Goal: Task Accomplishment & Management: Use online tool/utility

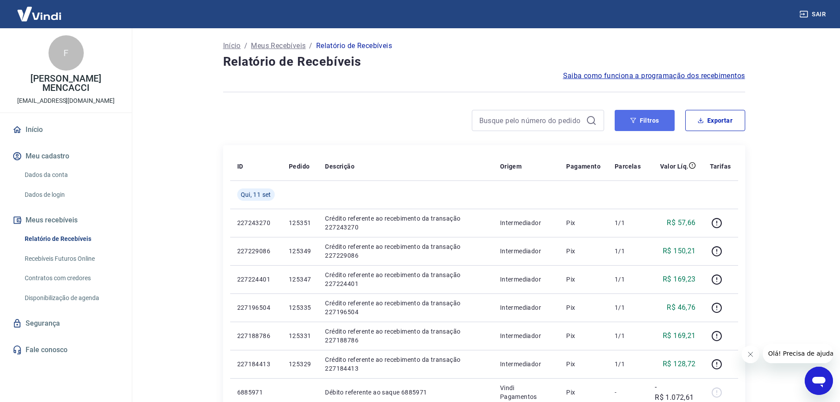
click at [644, 119] on button "Filtros" at bounding box center [644, 120] width 60 height 21
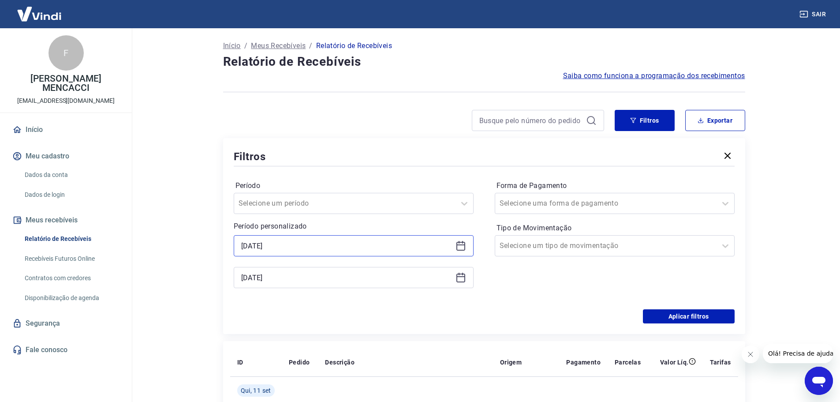
click at [283, 244] on input "[DATE]" at bounding box center [346, 245] width 211 height 13
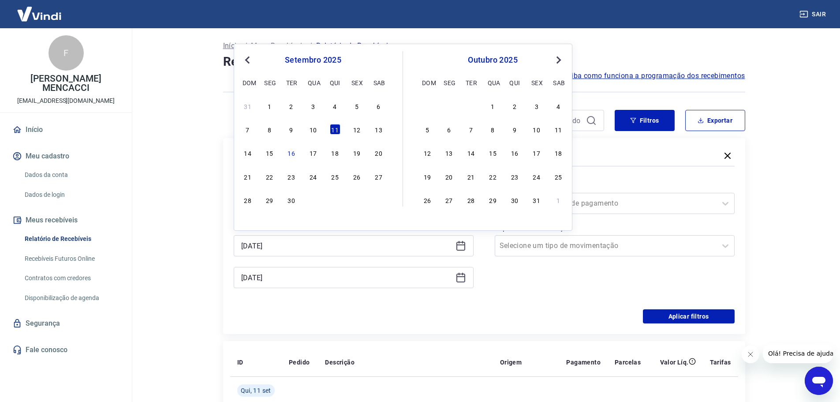
drag, startPoint x: 355, startPoint y: 125, endPoint x: 347, endPoint y: 268, distance: 143.9
click at [355, 125] on div "12" at bounding box center [356, 129] width 11 height 11
type input "[DATE]"
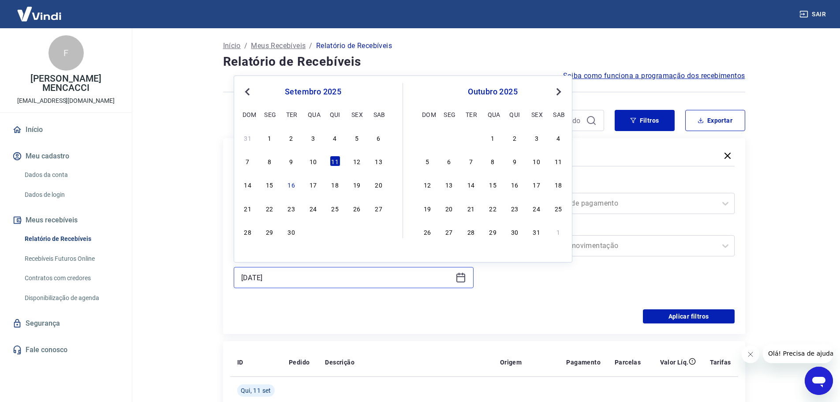
click at [292, 275] on input "[DATE]" at bounding box center [346, 277] width 211 height 13
click at [358, 161] on div "12" at bounding box center [356, 161] width 11 height 11
type input "[DATE]"
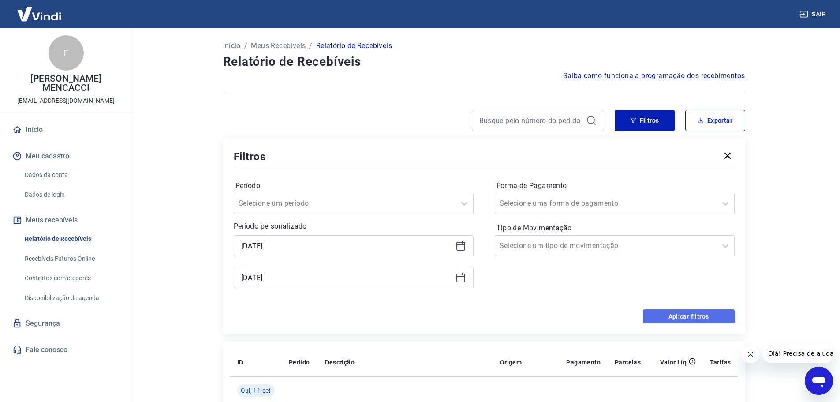
click at [697, 314] on button "Aplicar filtros" at bounding box center [689, 316] width 92 height 14
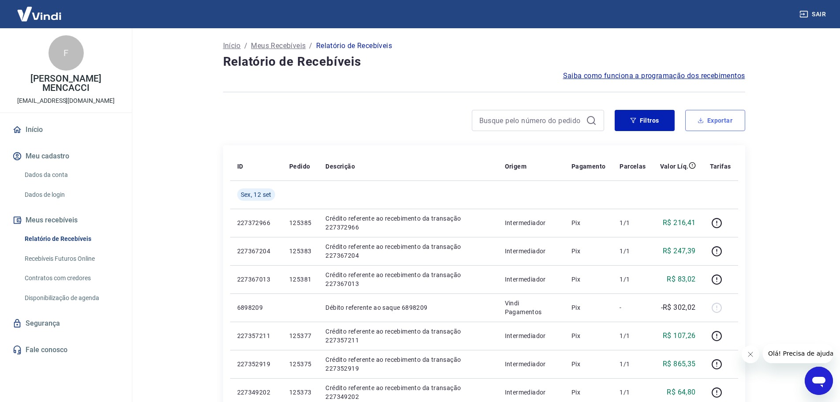
click at [721, 124] on button "Exportar" at bounding box center [715, 120] width 60 height 21
type input "[DATE]"
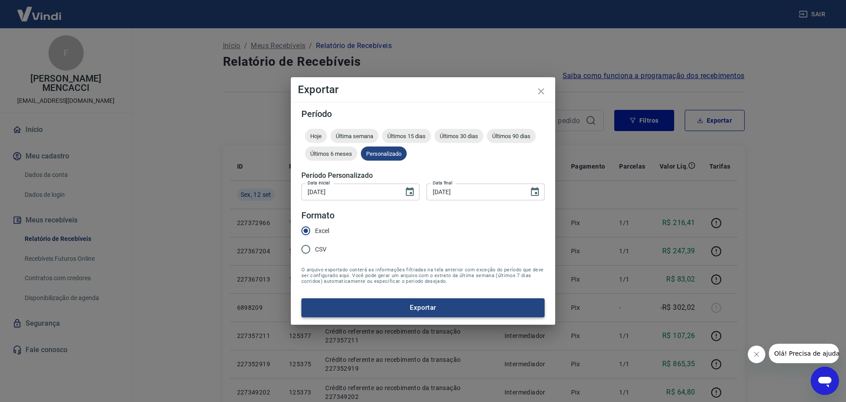
click at [435, 301] on button "Exportar" at bounding box center [422, 307] width 243 height 19
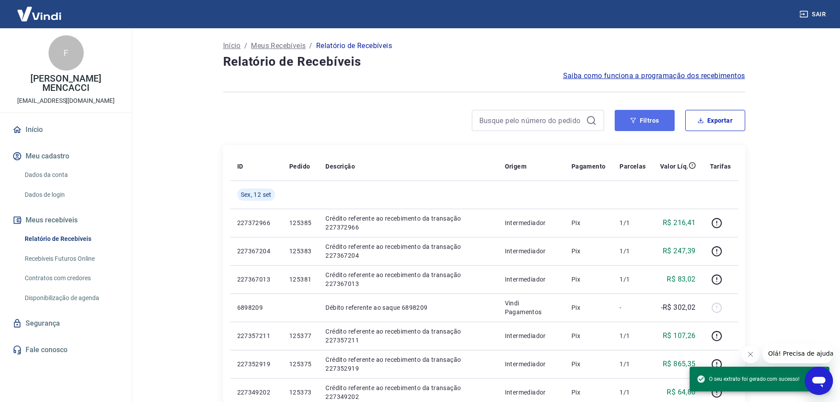
click at [645, 119] on button "Filtros" at bounding box center [644, 120] width 60 height 21
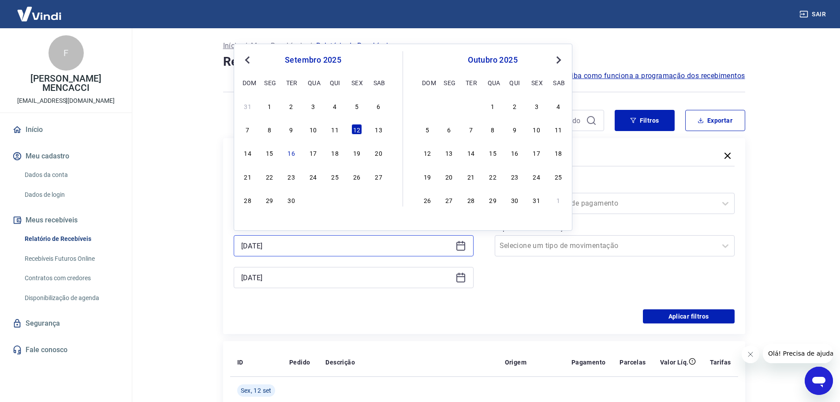
click at [295, 247] on input "[DATE]" at bounding box center [346, 245] width 211 height 13
click at [357, 128] on div "12" at bounding box center [356, 129] width 11 height 11
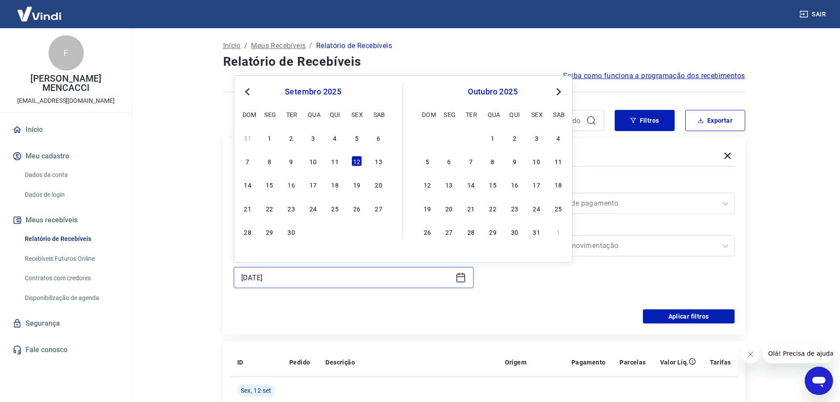
click at [283, 280] on input "[DATE]" at bounding box center [346, 277] width 211 height 13
click at [270, 183] on div "15" at bounding box center [269, 184] width 11 height 11
type input "[DATE]"
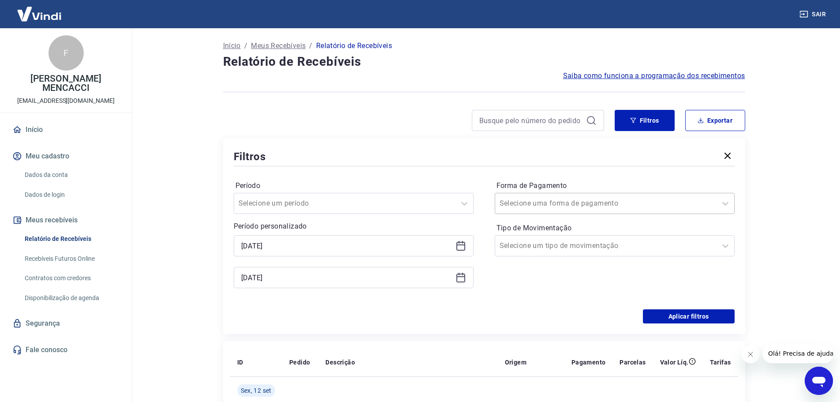
click at [595, 207] on div at bounding box center [605, 203] width 212 height 12
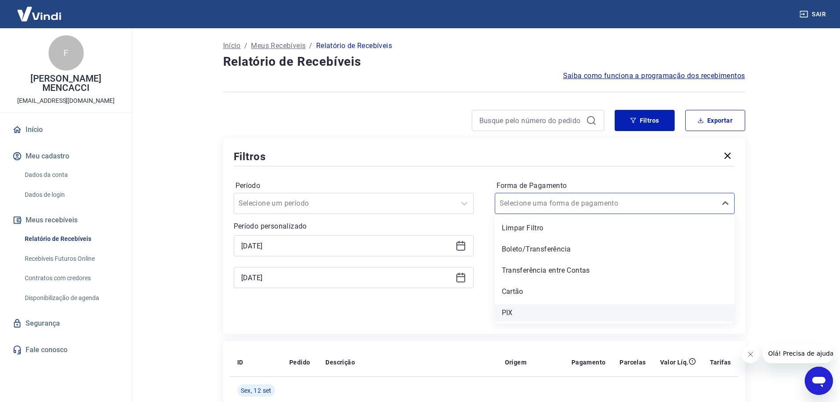
click at [518, 309] on div "PIX" at bounding box center [614, 313] width 240 height 18
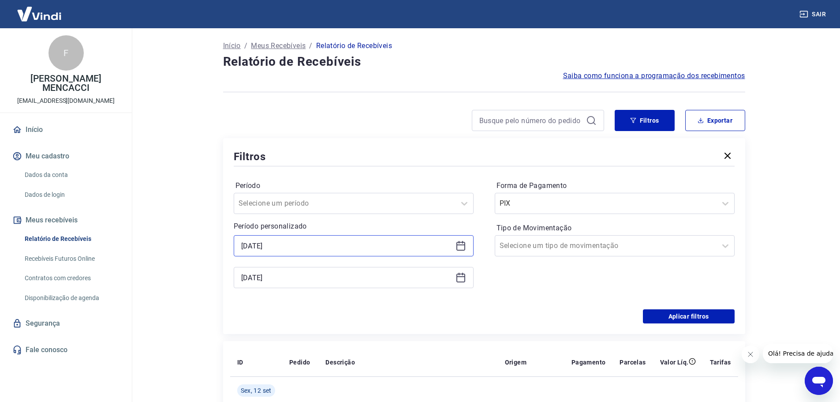
click at [283, 245] on input "[DATE]" at bounding box center [346, 245] width 211 height 13
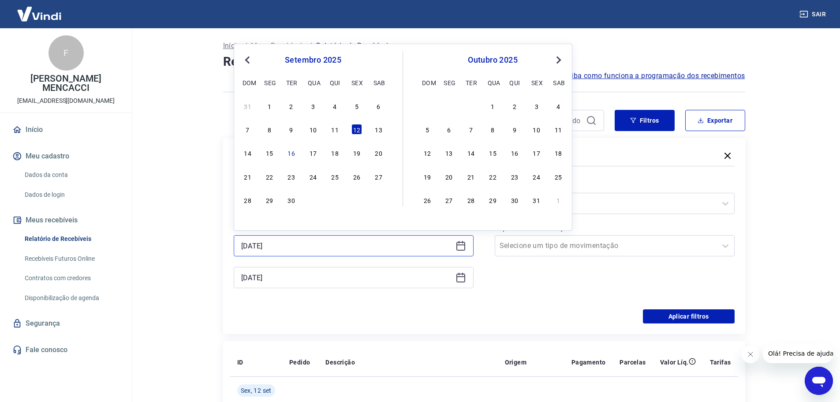
drag, startPoint x: 283, startPoint y: 245, endPoint x: 214, endPoint y: 239, distance: 69.5
click at [330, 129] on div "11" at bounding box center [335, 129] width 11 height 11
type input "[DATE]"
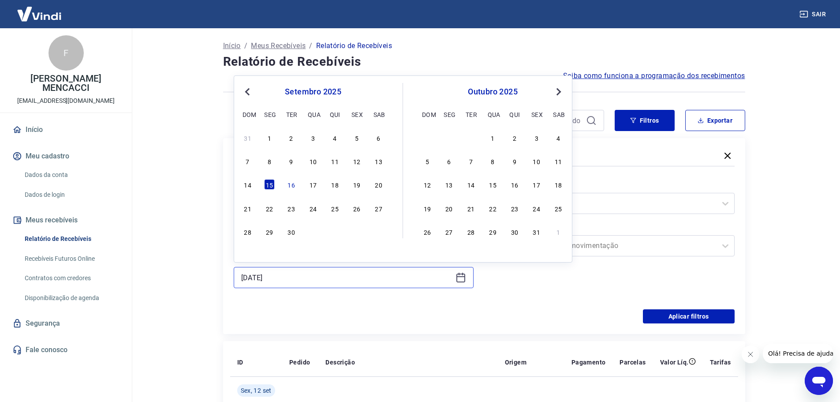
drag, startPoint x: 286, startPoint y: 279, endPoint x: 209, endPoint y: 274, distance: 77.7
click at [357, 160] on div "12" at bounding box center [356, 161] width 11 height 11
type input "[DATE]"
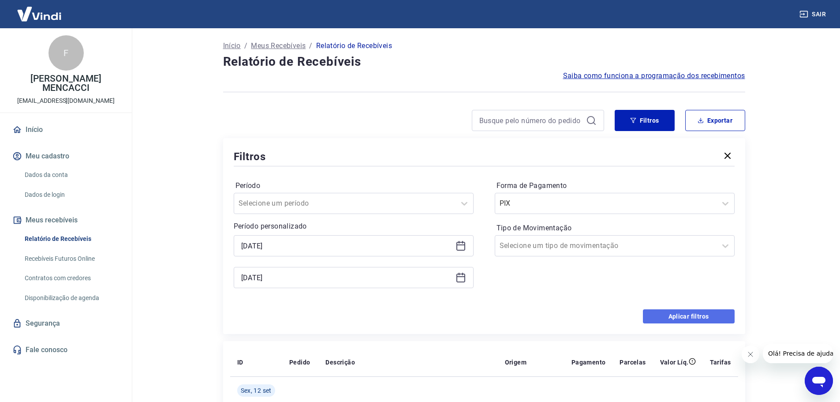
click at [684, 313] on button "Aplicar filtros" at bounding box center [689, 316] width 92 height 14
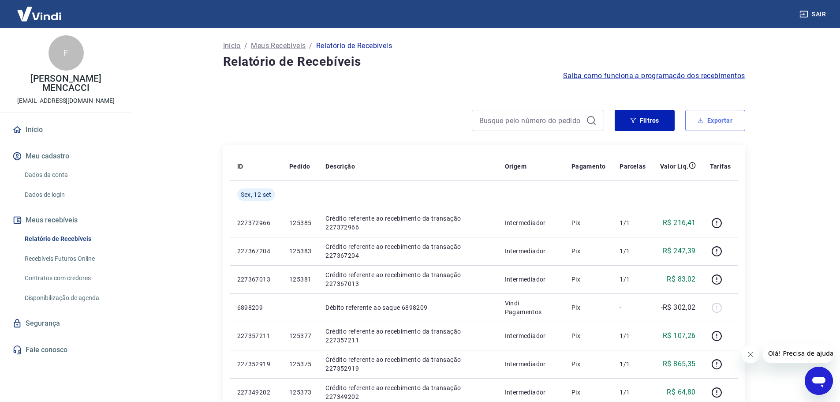
click at [705, 116] on button "Exportar" at bounding box center [715, 120] width 60 height 21
type input "[DATE]"
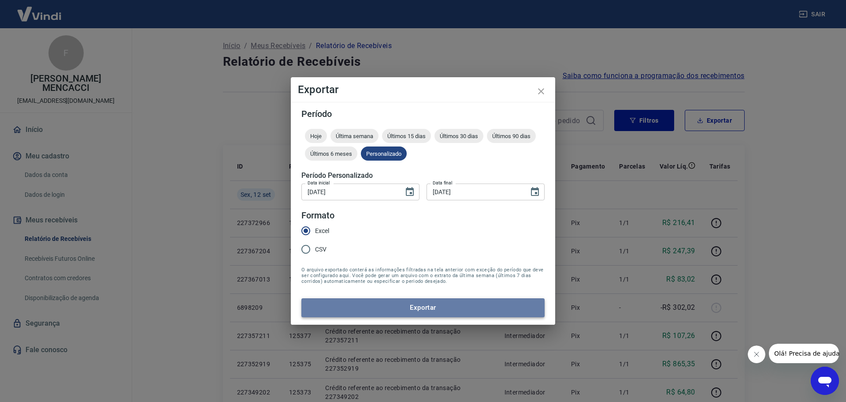
click at [420, 305] on button "Exportar" at bounding box center [422, 307] width 243 height 19
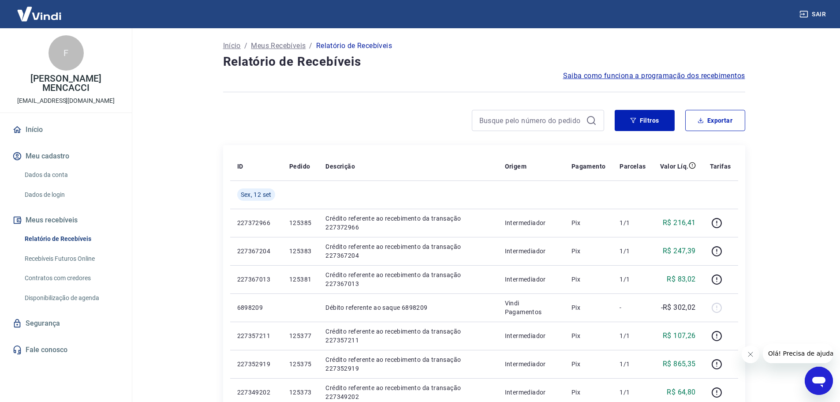
click at [653, 116] on button "Filtros" at bounding box center [644, 120] width 60 height 21
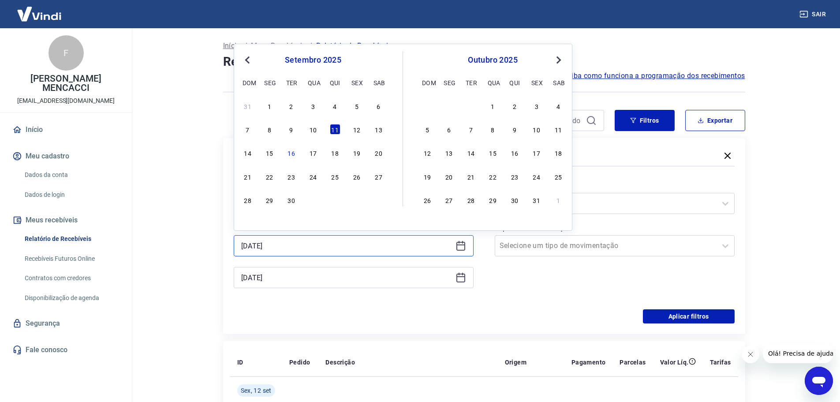
drag, startPoint x: 283, startPoint y: 246, endPoint x: 216, endPoint y: 244, distance: 67.9
click at [357, 126] on div "12" at bounding box center [356, 129] width 11 height 11
type input "[DATE]"
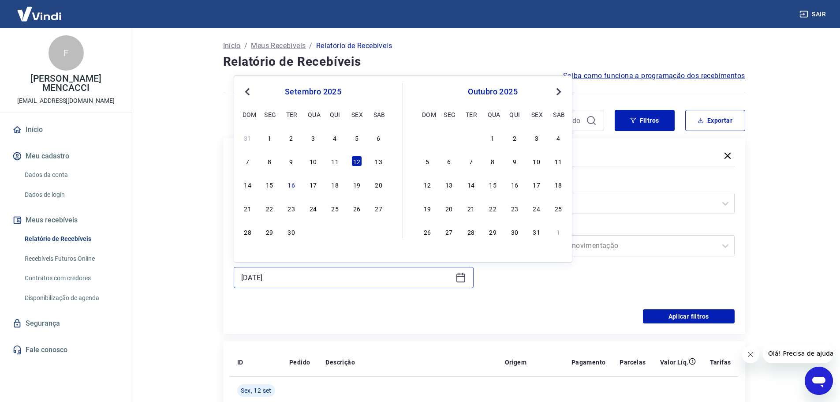
click at [279, 273] on input "[DATE]" at bounding box center [346, 277] width 211 height 13
drag, startPoint x: 293, startPoint y: 282, endPoint x: 216, endPoint y: 268, distance: 77.4
click at [274, 180] on div "15" at bounding box center [269, 184] width 11 height 11
type input "[DATE]"
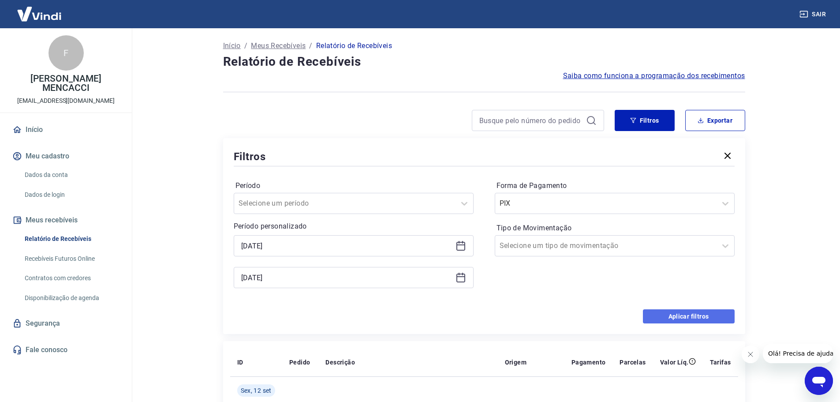
click at [684, 312] on button "Aplicar filtros" at bounding box center [689, 316] width 92 height 14
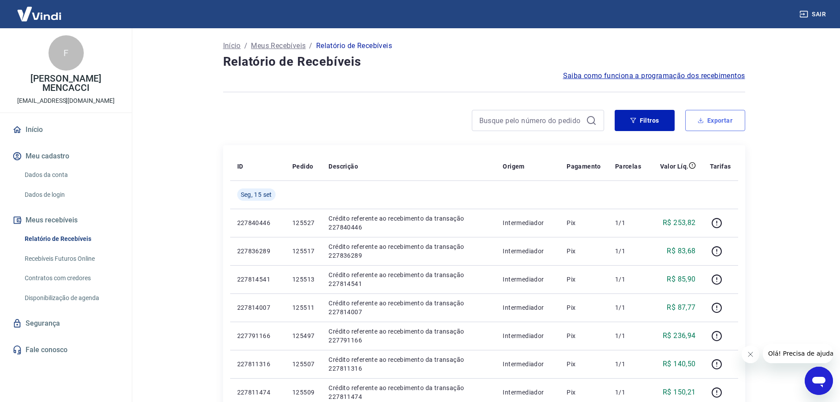
click at [718, 121] on button "Exportar" at bounding box center [715, 120] width 60 height 21
type input "[DATE]"
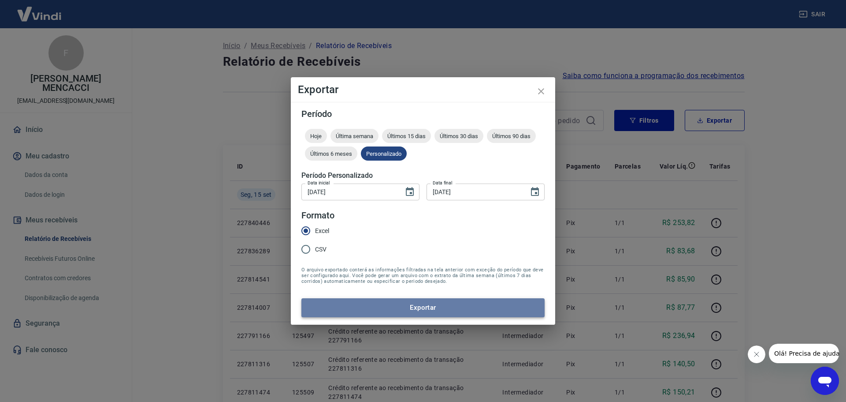
click at [402, 305] on button "Exportar" at bounding box center [422, 307] width 243 height 19
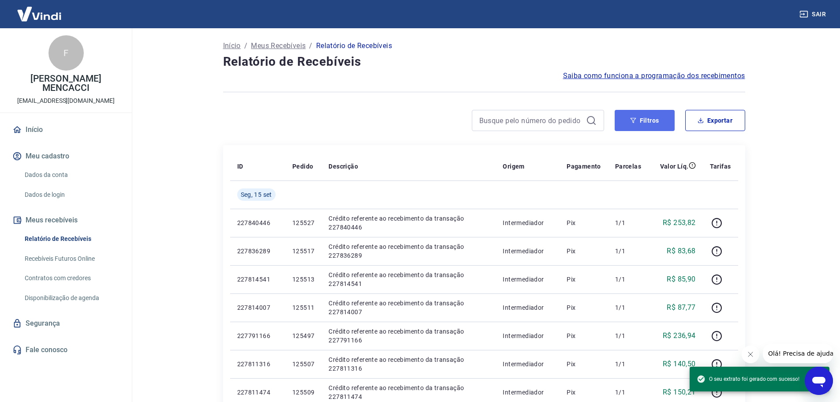
click at [644, 119] on button "Filtros" at bounding box center [644, 120] width 60 height 21
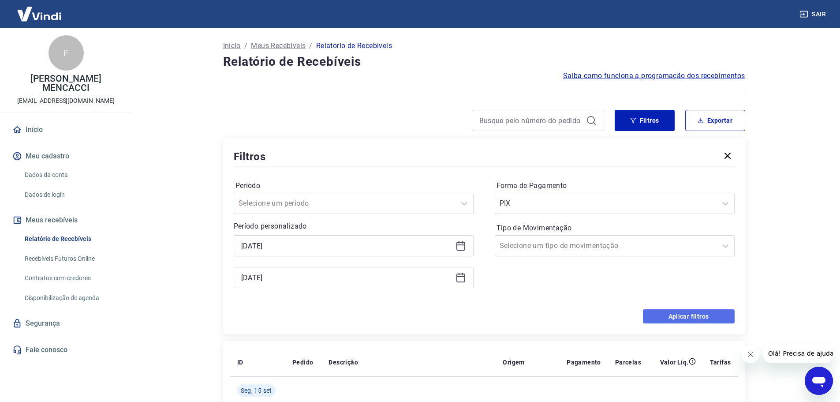
click at [688, 316] on button "Aplicar filtros" at bounding box center [689, 316] width 92 height 14
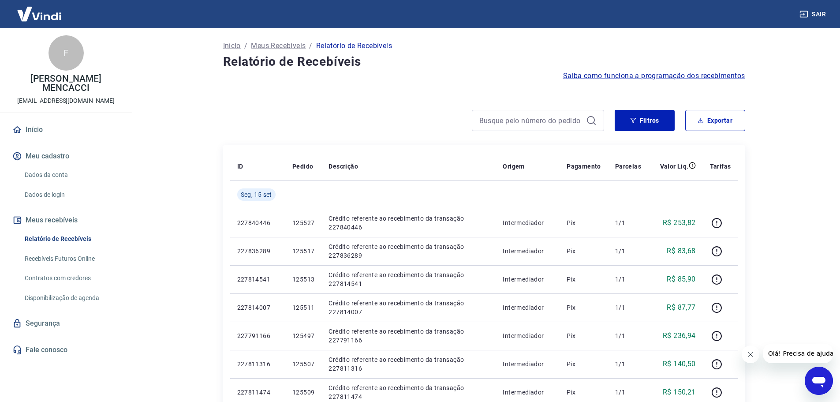
click at [330, 93] on div at bounding box center [484, 92] width 522 height 22
click at [637, 119] on button "Filtros" at bounding box center [644, 120] width 60 height 21
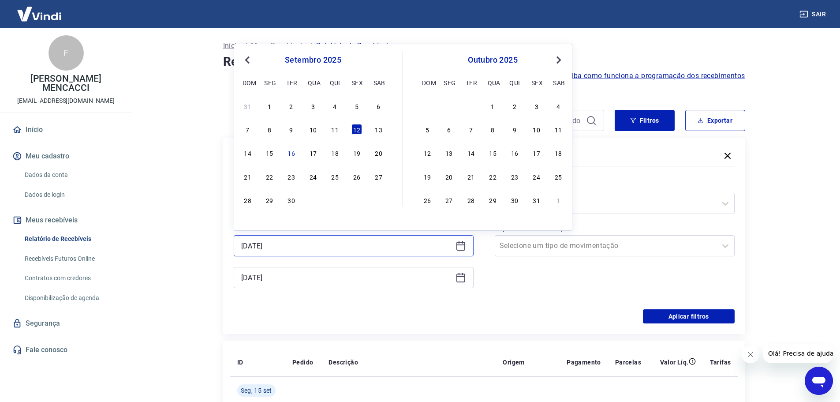
click at [286, 245] on input "[DATE]" at bounding box center [346, 245] width 211 height 13
click at [357, 127] on div "12" at bounding box center [356, 129] width 11 height 11
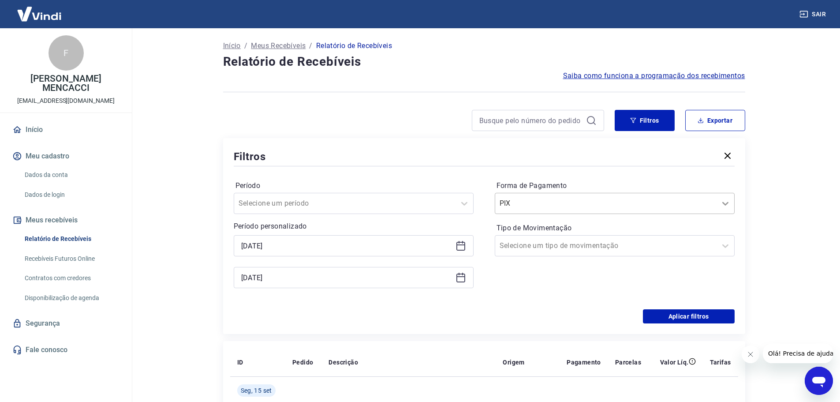
click at [726, 204] on icon at bounding box center [725, 203] width 11 height 11
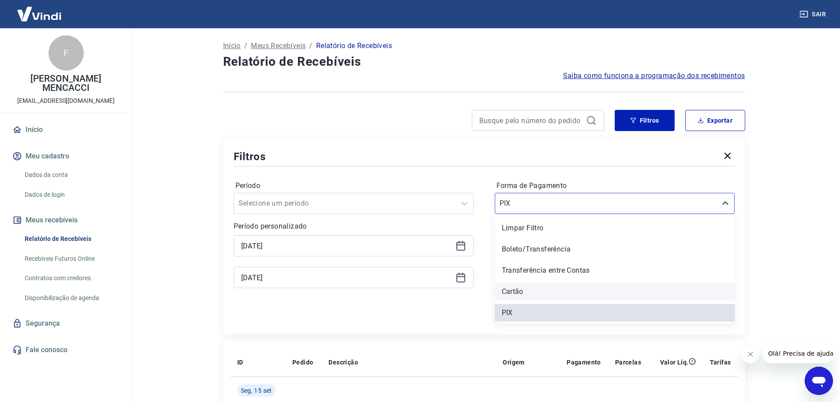
click at [519, 290] on div "Cartão" at bounding box center [614, 292] width 240 height 18
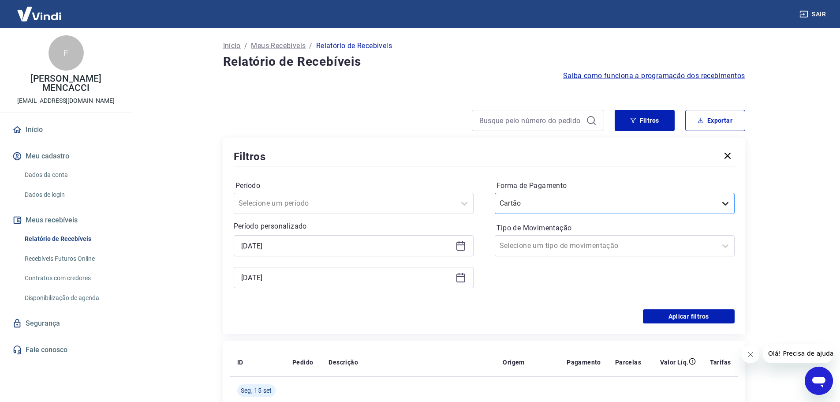
click at [720, 204] on icon at bounding box center [725, 203] width 11 height 11
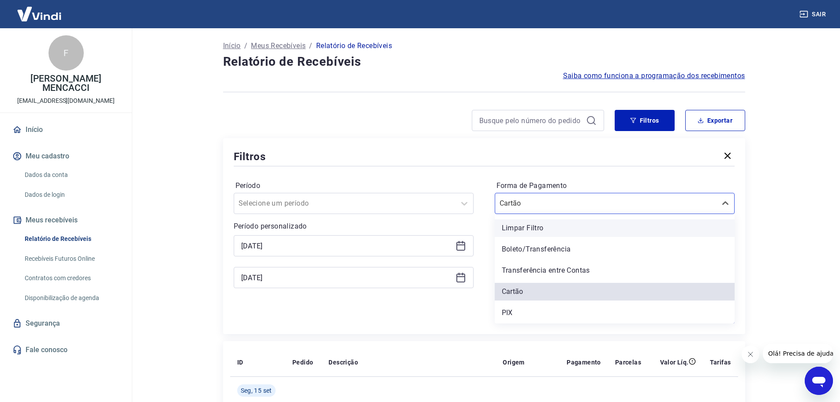
click at [534, 228] on div "Limpar Filtro" at bounding box center [614, 228] width 240 height 18
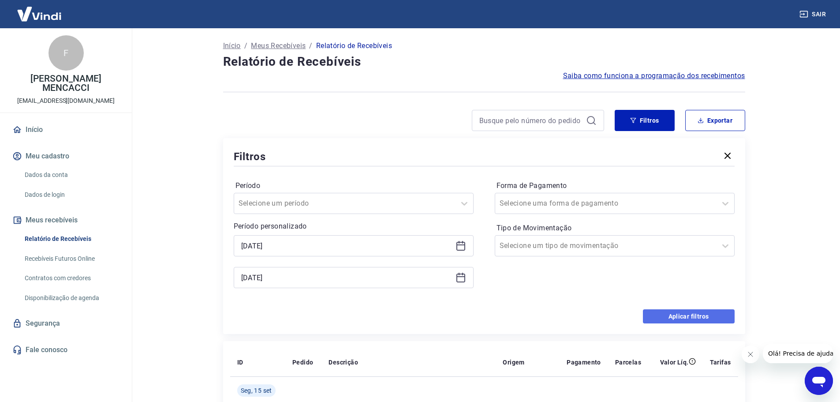
click at [676, 316] on button "Aplicar filtros" at bounding box center [689, 316] width 92 height 14
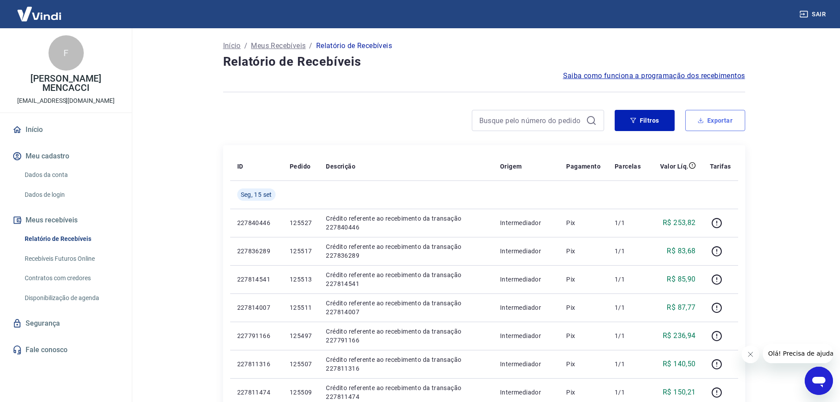
click at [718, 119] on button "Exportar" at bounding box center [715, 120] width 60 height 21
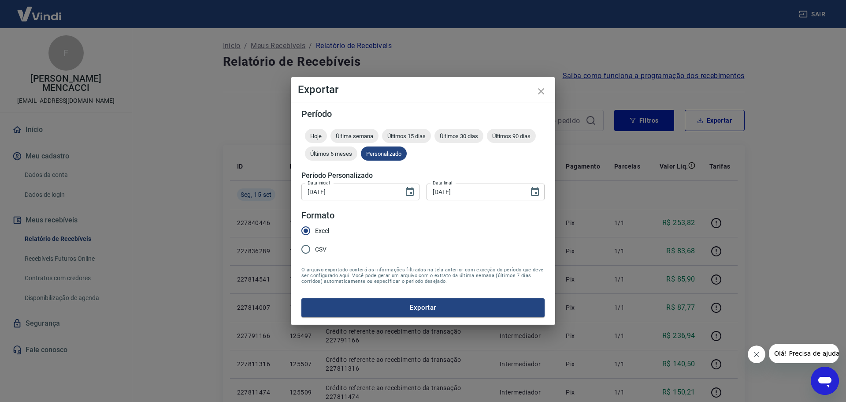
click at [438, 303] on button "Exportar" at bounding box center [422, 307] width 243 height 19
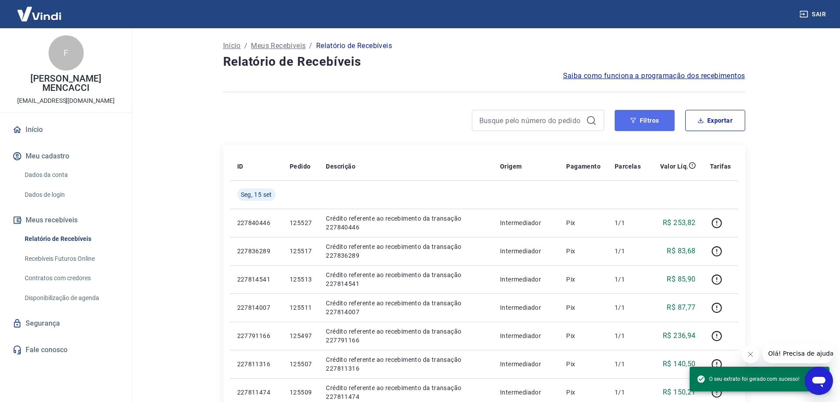
click at [634, 114] on button "Filtros" at bounding box center [644, 120] width 60 height 21
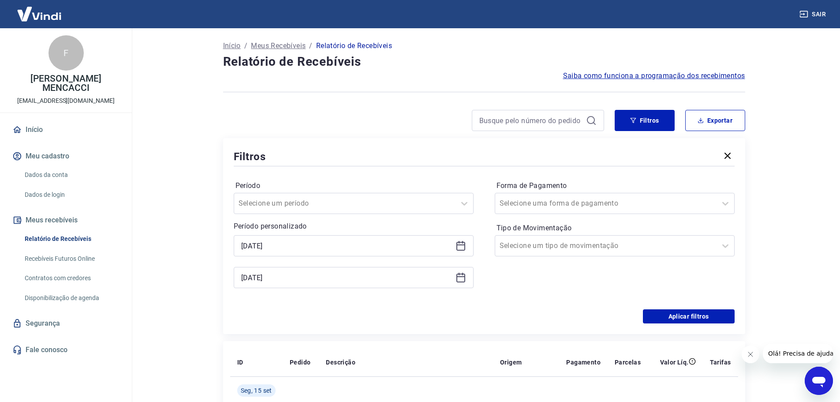
click at [702, 309] on div "Período Selecione um período Período personalizado [DATE] [DATE] Forma de Pagam…" at bounding box center [484, 238] width 501 height 141
click at [696, 319] on button "Aplicar filtros" at bounding box center [689, 316] width 92 height 14
